Goal: Information Seeking & Learning: Learn about a topic

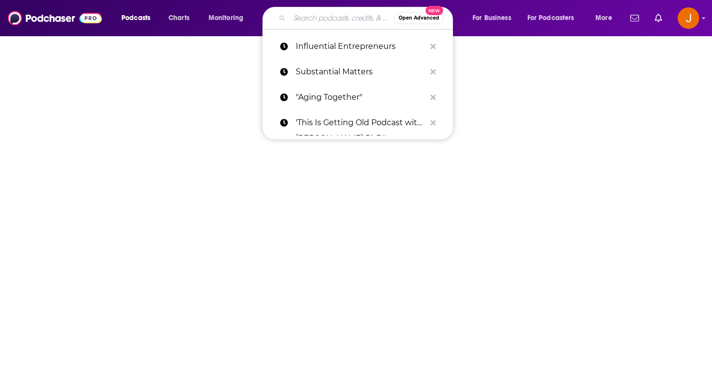
click at [321, 19] on input "Search podcasts, credits, & more..." at bounding box center [341, 18] width 105 height 16
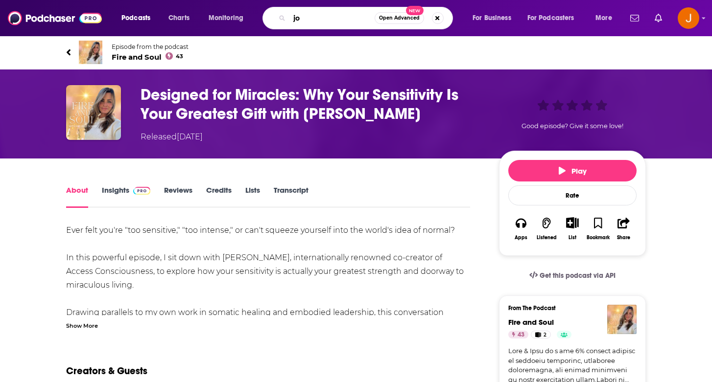
type input "j"
type input "[PERSON_NAME]"
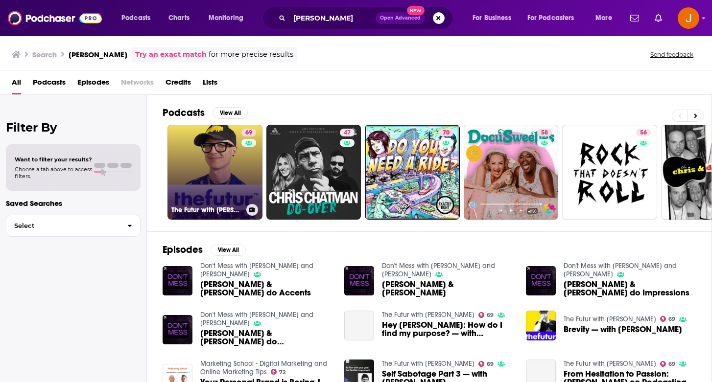
click at [224, 175] on link "69 The Futur with [PERSON_NAME]" at bounding box center [214, 172] width 95 height 95
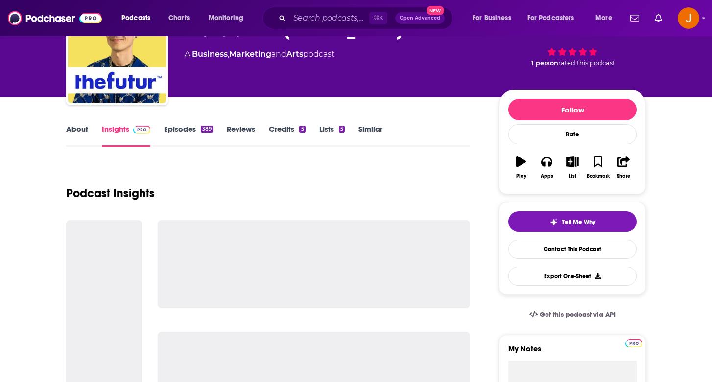
scroll to position [71, 0]
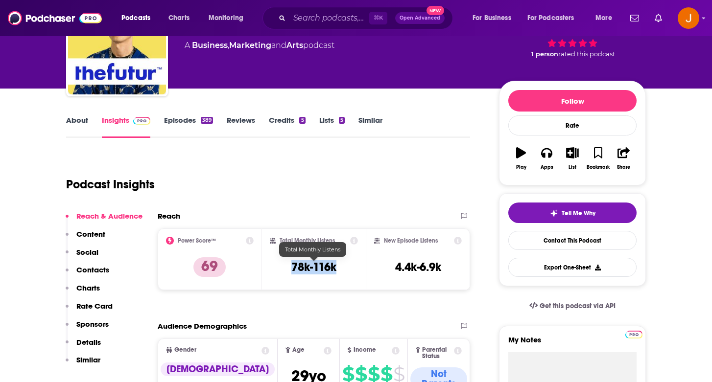
drag, startPoint x: 343, startPoint y: 272, endPoint x: 285, endPoint y: 267, distance: 57.5
click at [285, 267] on div "Total Monthly Listens 78k-116k" at bounding box center [314, 259] width 89 height 45
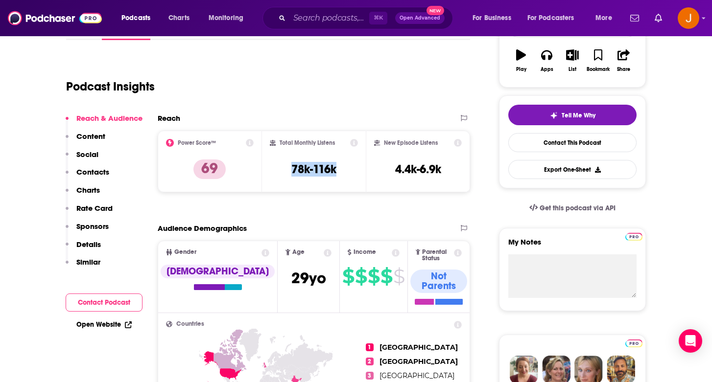
scroll to position [178, 0]
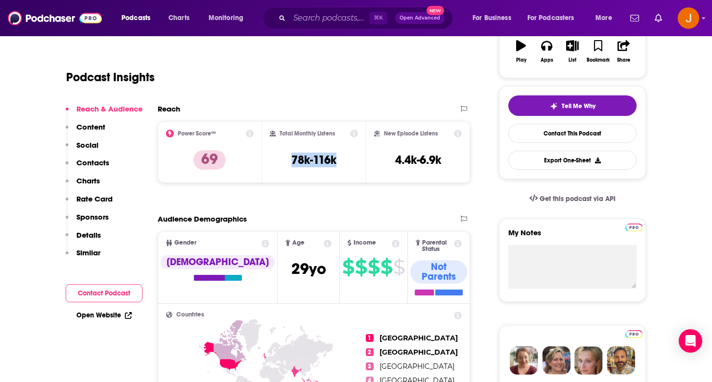
click at [90, 130] on p "Content" at bounding box center [90, 126] width 29 height 9
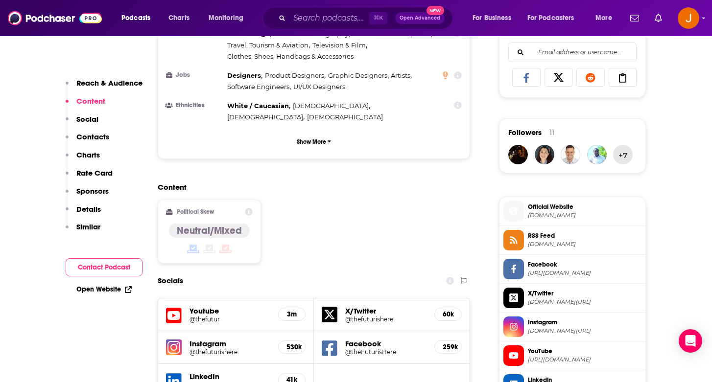
scroll to position [635, 0]
click at [210, 348] on h5 "@thefuturishere" at bounding box center [229, 351] width 81 height 7
click at [213, 306] on h5 "Youtube" at bounding box center [229, 310] width 81 height 9
click at [193, 306] on h5 "Youtube" at bounding box center [229, 310] width 81 height 9
click at [172, 308] on icon at bounding box center [174, 316] width 16 height 16
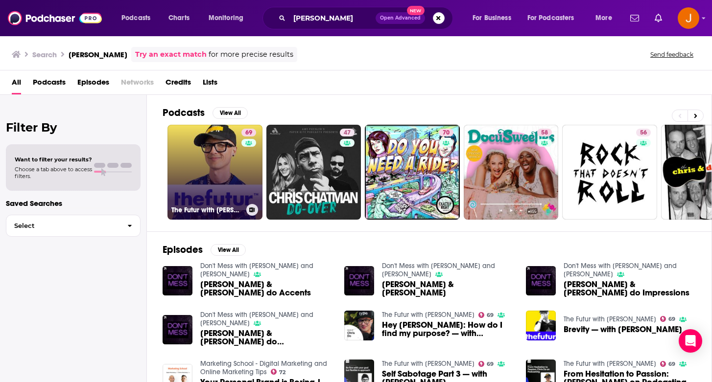
click at [187, 170] on link "69 The Futur with [PERSON_NAME]" at bounding box center [214, 172] width 95 height 95
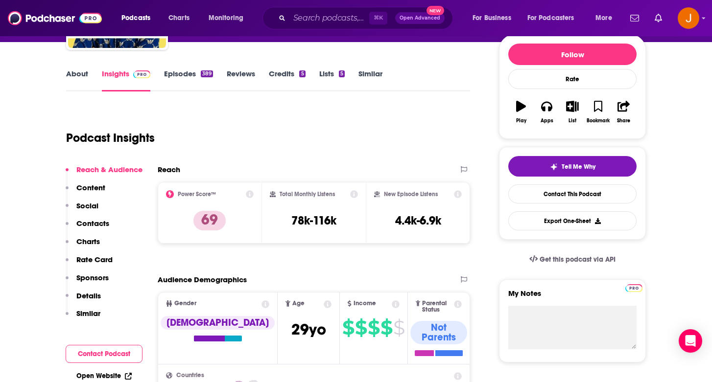
scroll to position [136, 0]
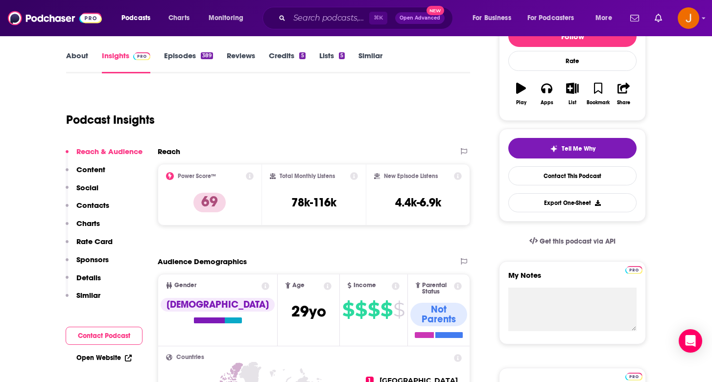
click at [94, 190] on p "Social" at bounding box center [87, 187] width 22 height 9
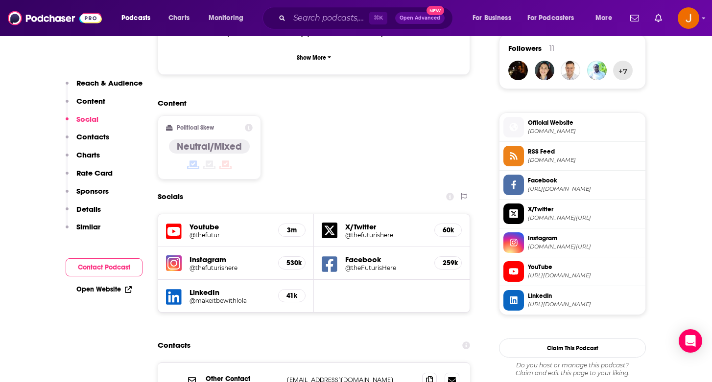
scroll to position [724, 0]
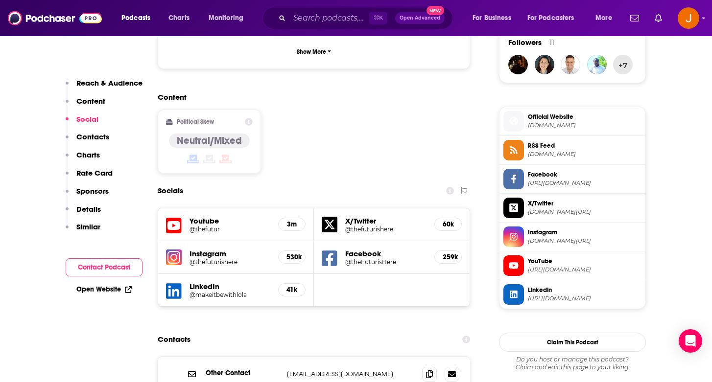
click at [91, 105] on p "Content" at bounding box center [90, 100] width 29 height 9
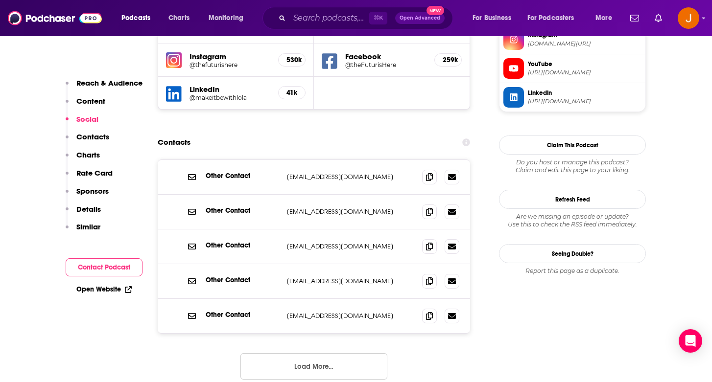
scroll to position [958, 0]
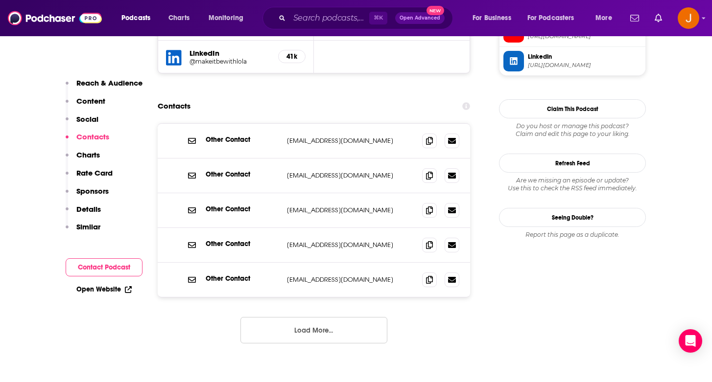
click at [90, 210] on p "Details" at bounding box center [88, 209] width 24 height 9
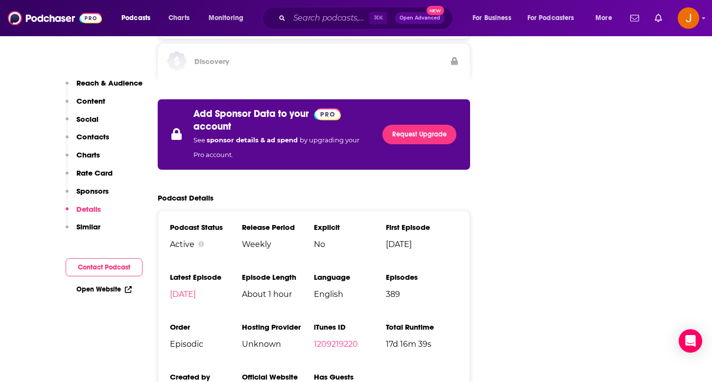
click at [89, 189] on p "Sponsors" at bounding box center [92, 191] width 32 height 9
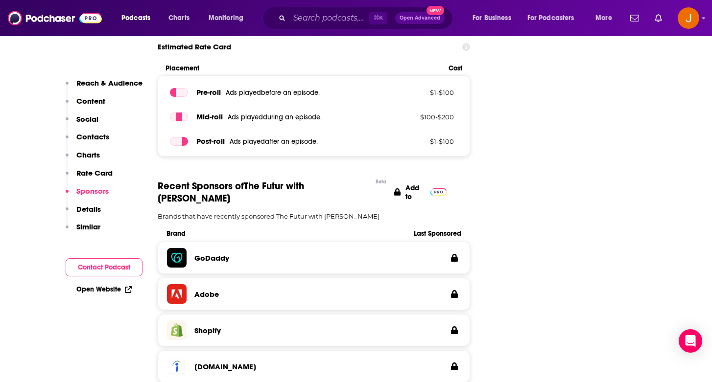
click at [88, 176] on p "Rate Card" at bounding box center [94, 172] width 36 height 9
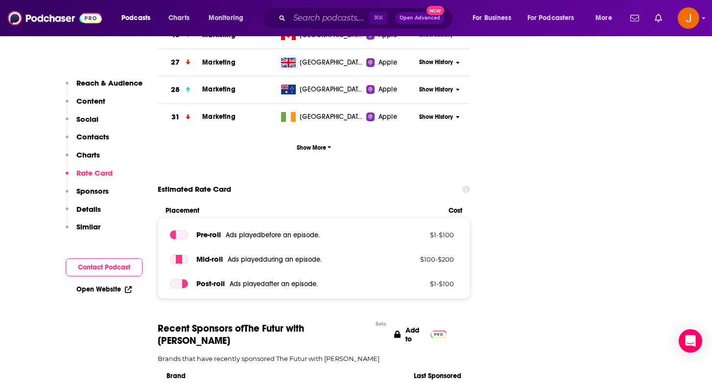
click at [87, 161] on button "Charts" at bounding box center [83, 159] width 34 height 18
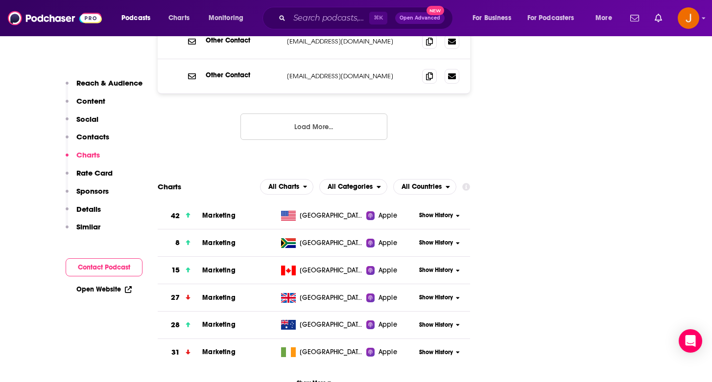
scroll to position [1159, 0]
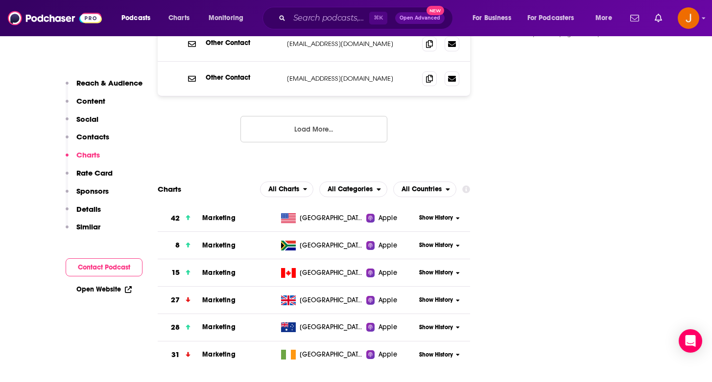
click at [86, 151] on p "Charts" at bounding box center [88, 154] width 24 height 9
click at [84, 143] on button "Contacts" at bounding box center [88, 141] width 44 height 18
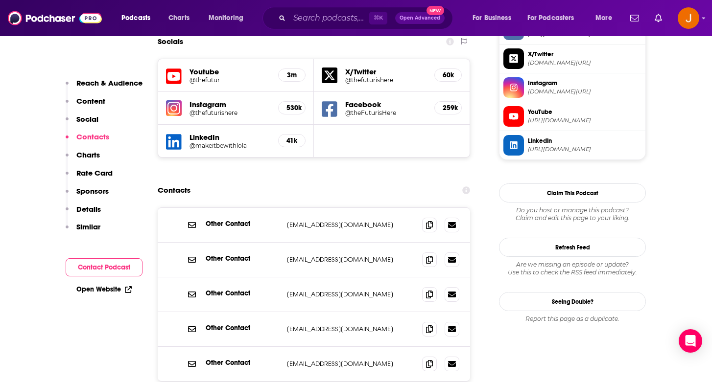
scroll to position [873, 0]
click at [84, 120] on p "Social" at bounding box center [87, 119] width 22 height 9
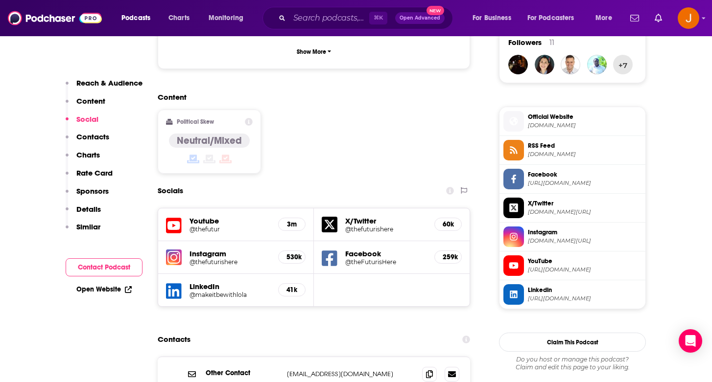
click at [85, 105] on p "Content" at bounding box center [90, 100] width 29 height 9
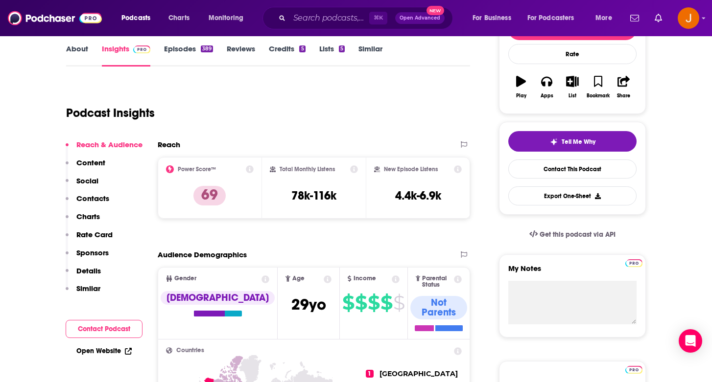
scroll to position [0, 0]
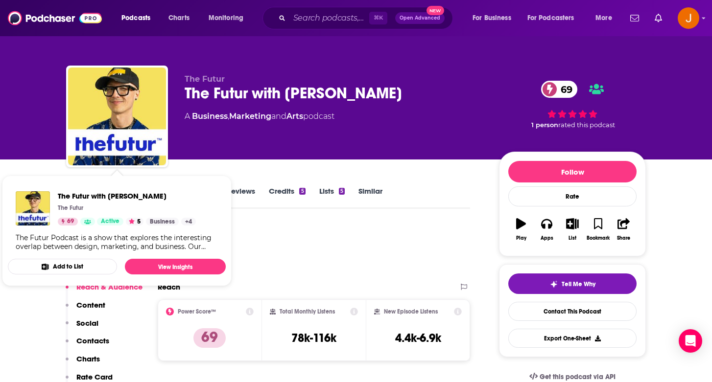
click at [108, 288] on span "The Futur with [PERSON_NAME] The Futur 69 Active 5 Business + 4 The Futur Podca…" at bounding box center [117, 231] width 230 height 122
click at [95, 286] on span "The Futur with [PERSON_NAME] The Futur 69 Active 5 Business + 4 The Futur Podca…" at bounding box center [117, 231] width 230 height 122
drag, startPoint x: 375, startPoint y: 278, endPoint x: 362, endPoint y: 308, distance: 32.3
click at [375, 278] on div "Podcast Insights" at bounding box center [268, 254] width 404 height 58
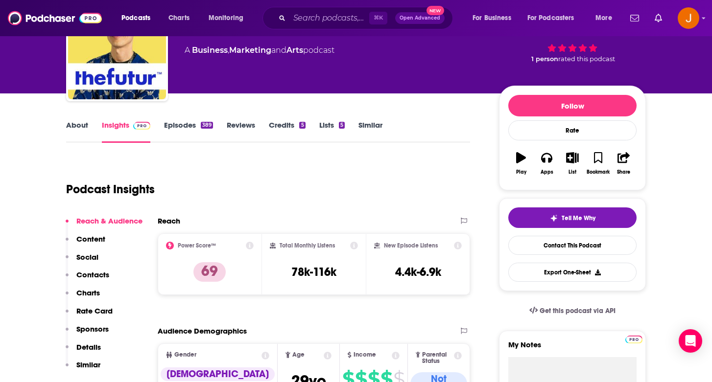
click at [87, 244] on button "Content" at bounding box center [86, 244] width 40 height 18
